Goal: Information Seeking & Learning: Learn about a topic

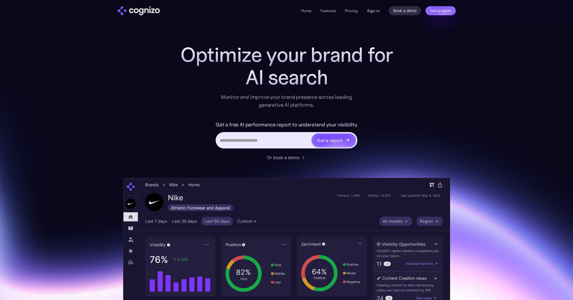
click at [375, 10] on link "Sign in" at bounding box center [373, 10] width 13 height 7
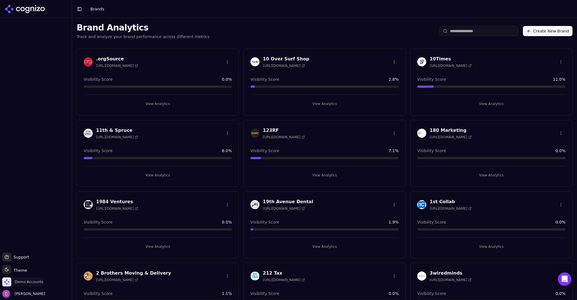
click at [36, 278] on span "Demo Accounts" at bounding box center [22, 281] width 41 height 9
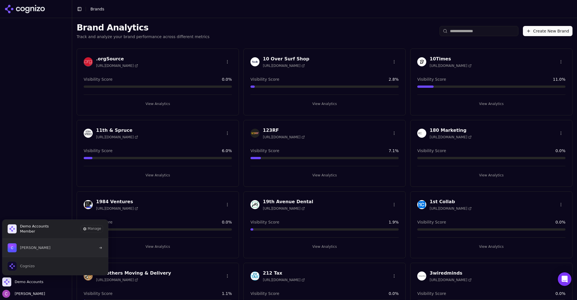
click at [42, 250] on span "[PERSON_NAME]" at bounding box center [29, 247] width 43 height 9
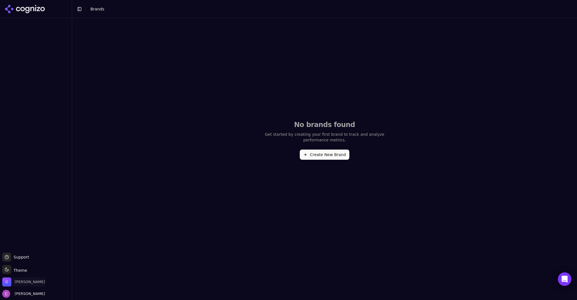
click at [30, 280] on span "Chris Abouraad" at bounding box center [30, 281] width 30 height 5
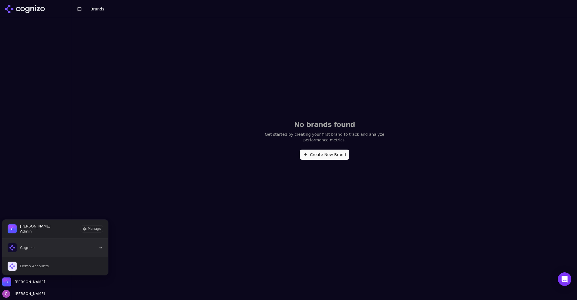
click at [40, 244] on button "Cognizo" at bounding box center [55, 247] width 107 height 18
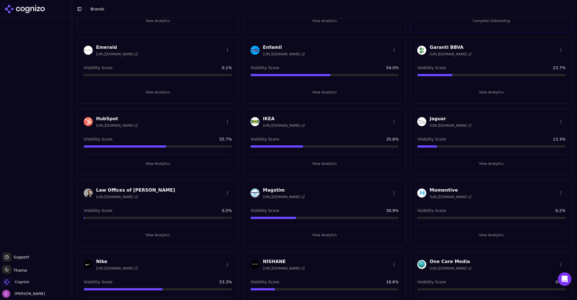
scroll to position [366, 0]
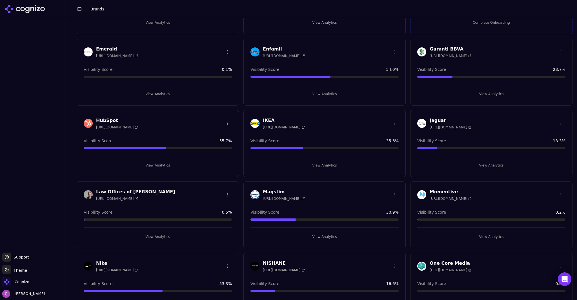
click at [161, 167] on button "View Analytics" at bounding box center [158, 165] width 148 height 9
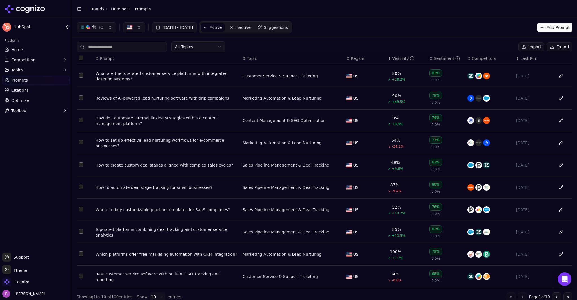
click at [132, 73] on div "What are the top-rated customer service platforms with integrated ticketing sys…" at bounding box center [167, 75] width 143 height 11
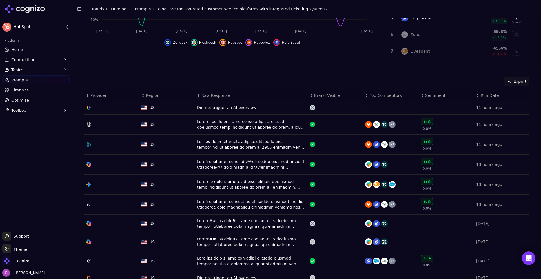
scroll to position [141, 0]
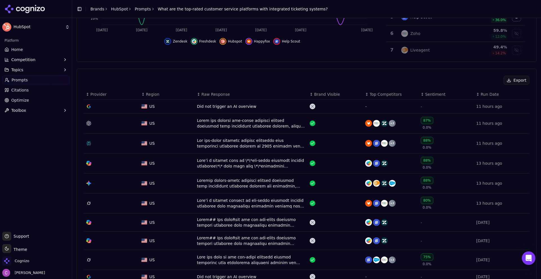
click at [216, 143] on div "Data table" at bounding box center [251, 143] width 108 height 11
